Goal: Information Seeking & Learning: Learn about a topic

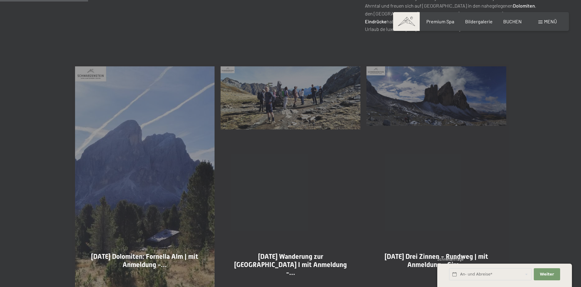
scroll to position [329, 0]
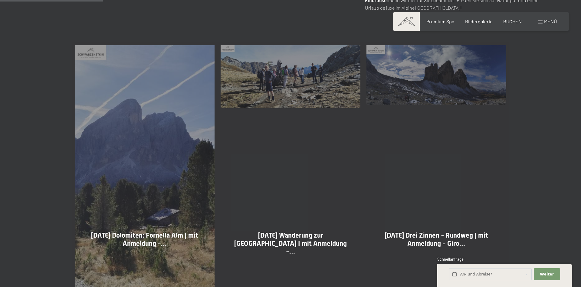
click at [439, 87] on div "[DATE] Drei Zinnen - Rundweg | mit Anmeldung - Giro… Mehr dazu" at bounding box center [436, 200] width 146 height 317
click at [439, 85] on div "[DATE] Drei Zinnen - Rundweg | mit Anmeldung - Giro… Mehr dazu" at bounding box center [436, 200] width 146 height 317
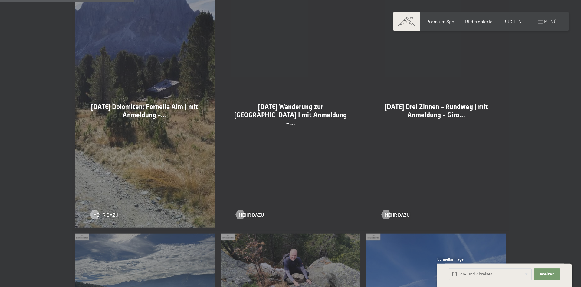
scroll to position [412, 0]
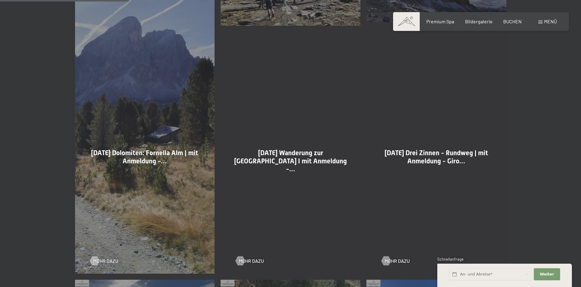
click at [444, 151] on span "[DATE] Drei Zinnen - Rundweg | mit Anmeldung - Giro…" at bounding box center [436, 156] width 103 height 15
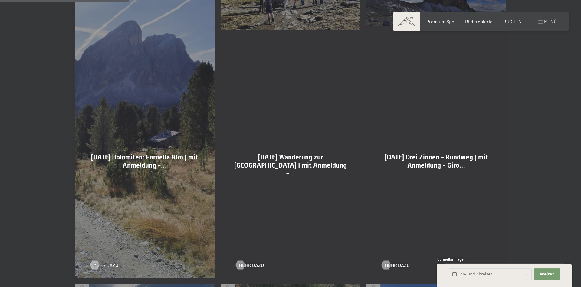
scroll to position [288, 0]
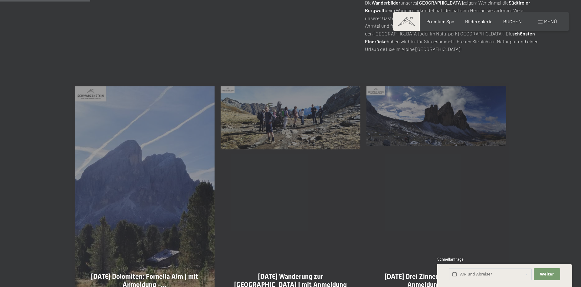
click at [437, 127] on div "[DATE] Drei Zinnen - Rundweg | mit Anmeldung - Giro… Mehr dazu" at bounding box center [436, 241] width 146 height 317
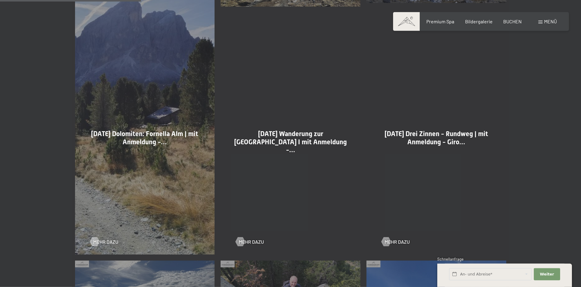
scroll to position [453, 0]
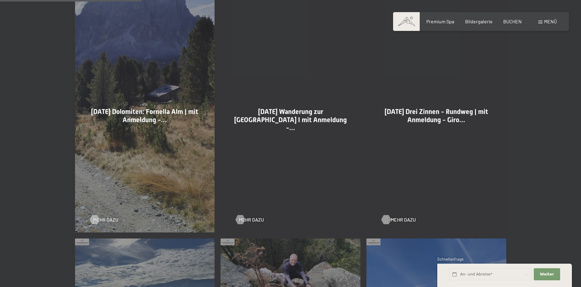
click at [384, 219] on div at bounding box center [385, 219] width 5 height 9
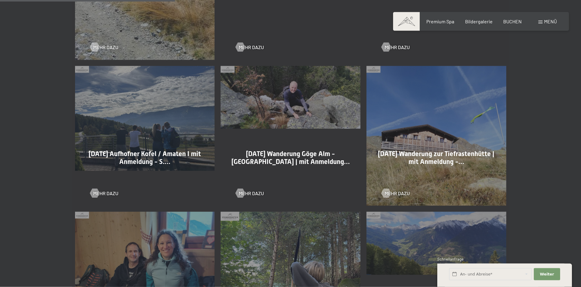
scroll to position [494, 0]
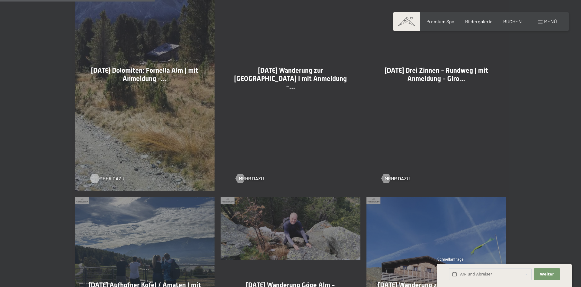
click at [94, 178] on div at bounding box center [94, 178] width 5 height 9
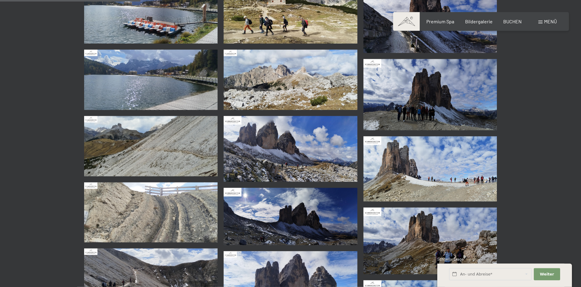
scroll to position [206, 0]
